Goal: Task Accomplishment & Management: Manage account settings

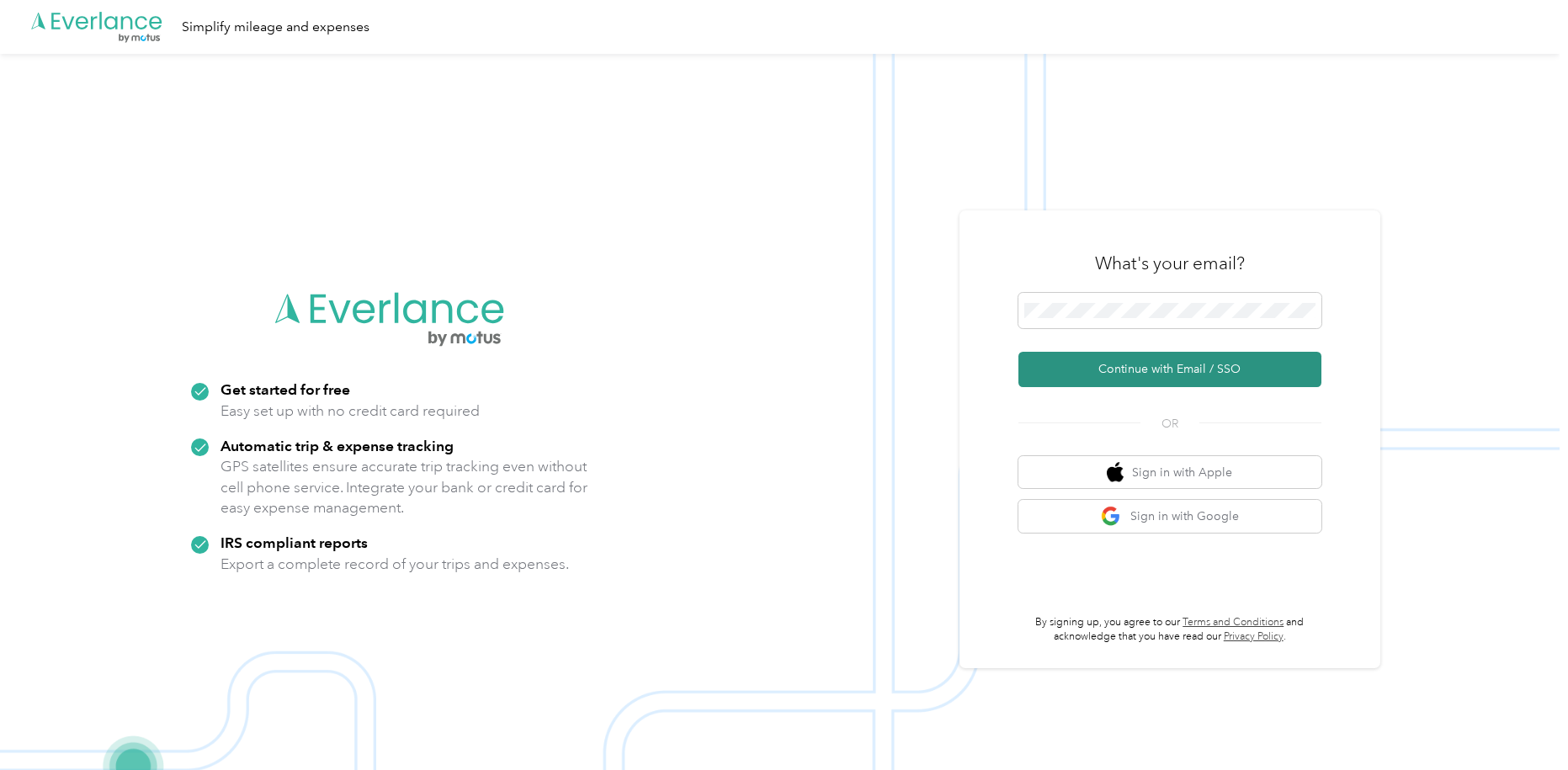
click at [1203, 371] on button "Continue with Email / SSO" at bounding box center [1169, 369] width 303 height 35
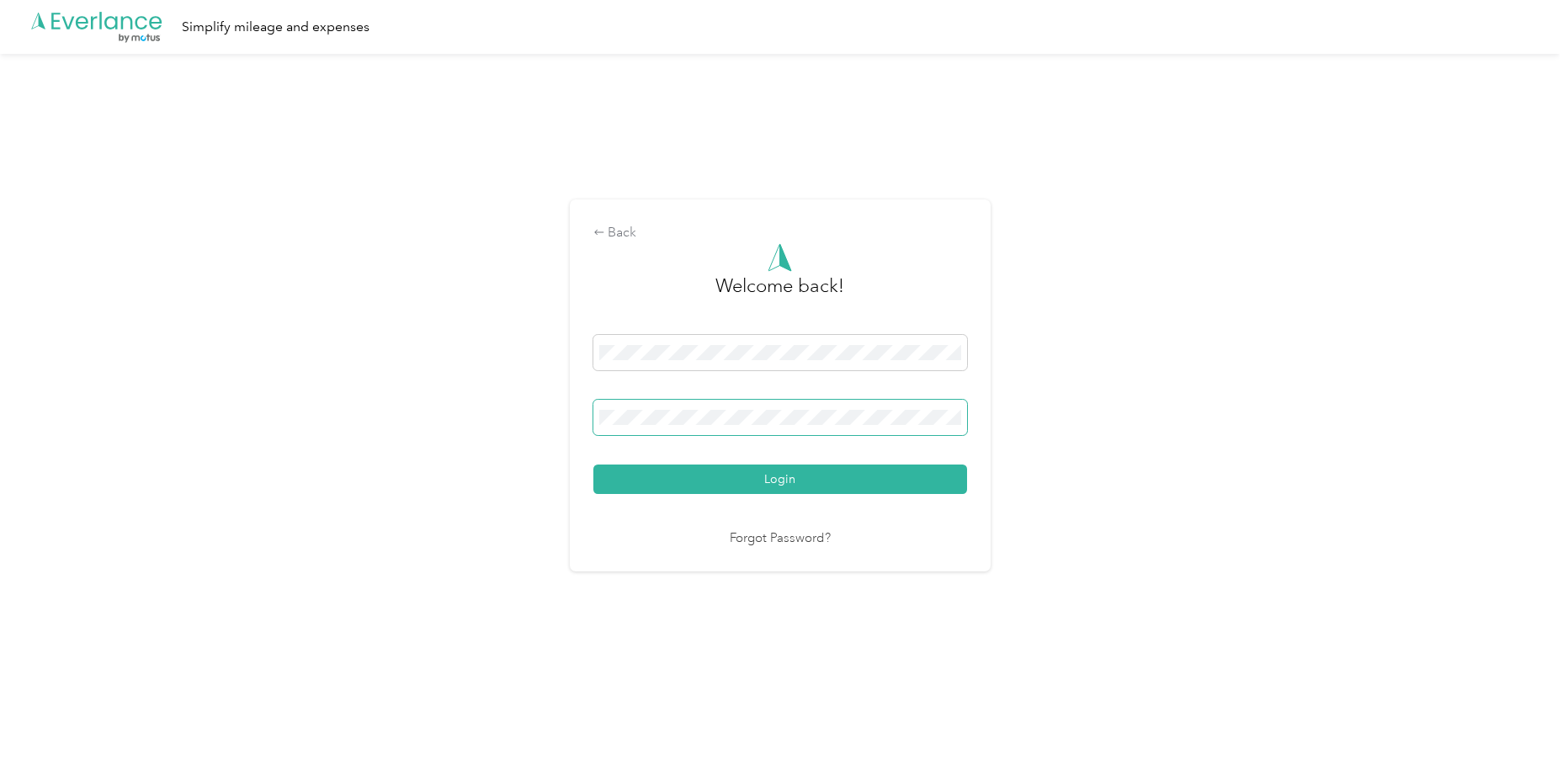
click at [727, 404] on span at bounding box center [780, 417] width 373 height 35
click at [593, 465] on button "Login" at bounding box center [780, 479] width 373 height 29
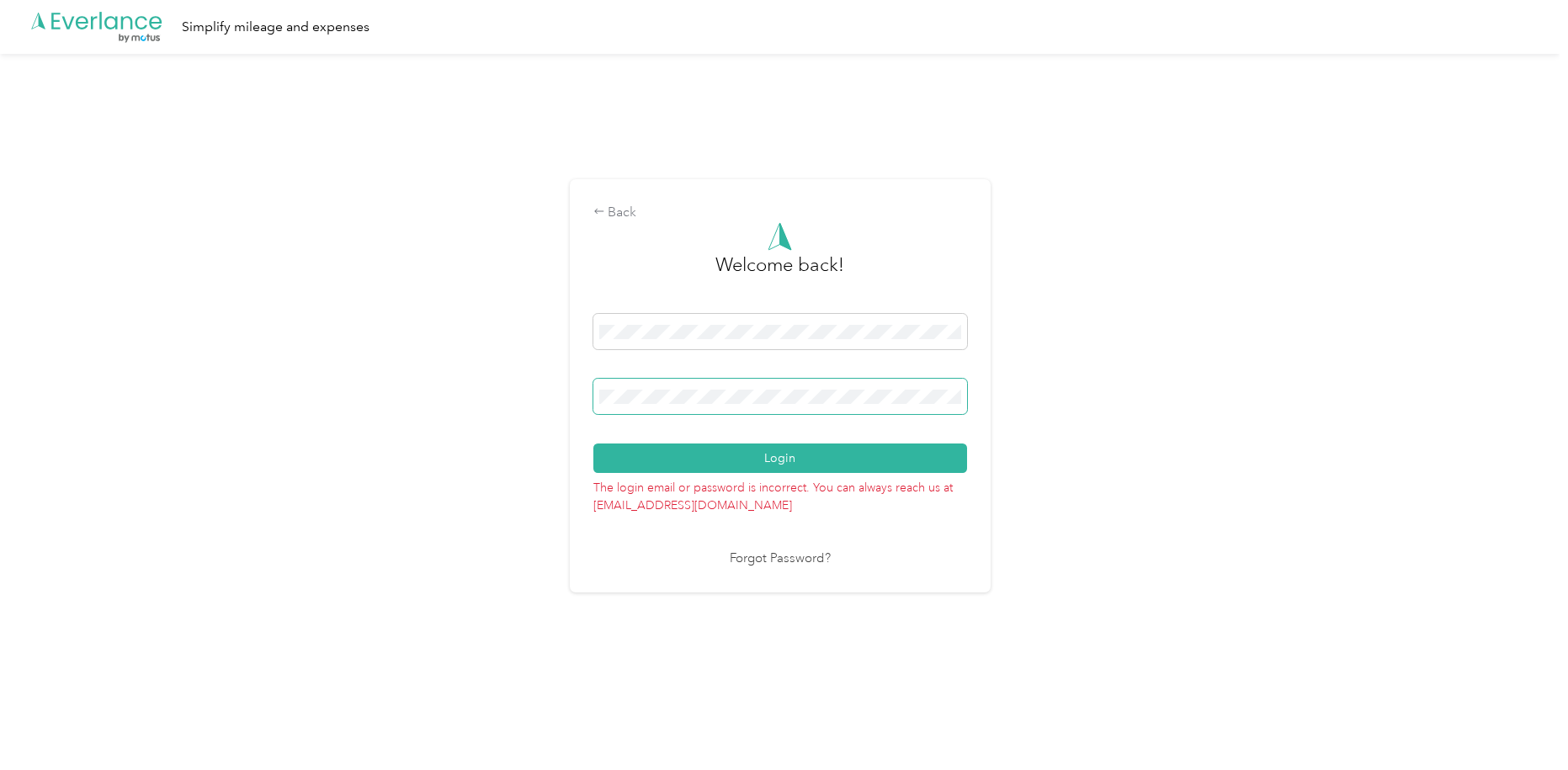
click at [737, 403] on span at bounding box center [780, 396] width 373 height 35
click at [593, 443] on button "Login" at bounding box center [780, 457] width 373 height 29
